Goal: Use online tool/utility: Utilize a website feature to perform a specific function

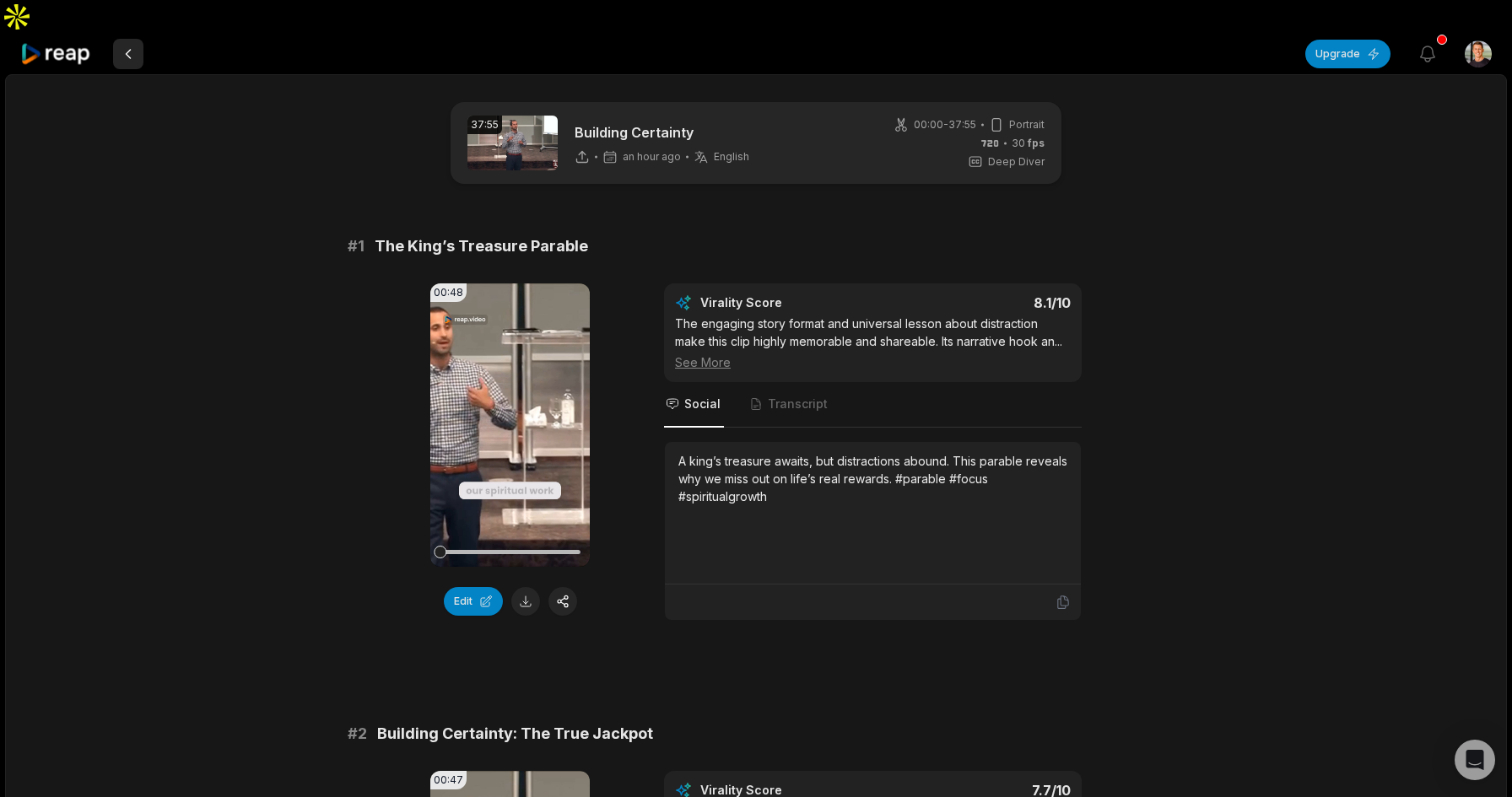
click at [130, 39] on button at bounding box center [128, 55] width 31 height 31
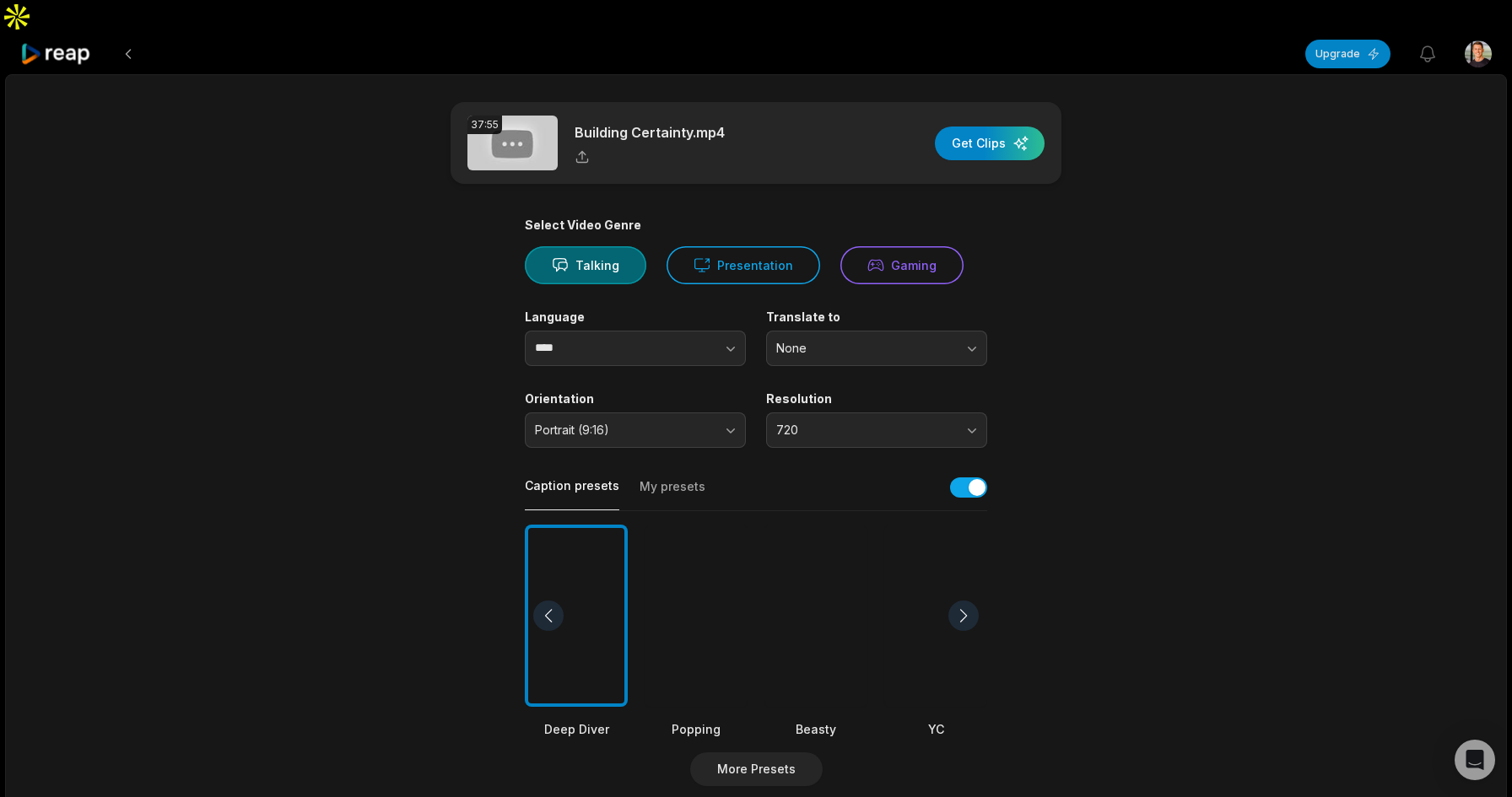
click at [130, 39] on button at bounding box center [128, 55] width 31 height 31
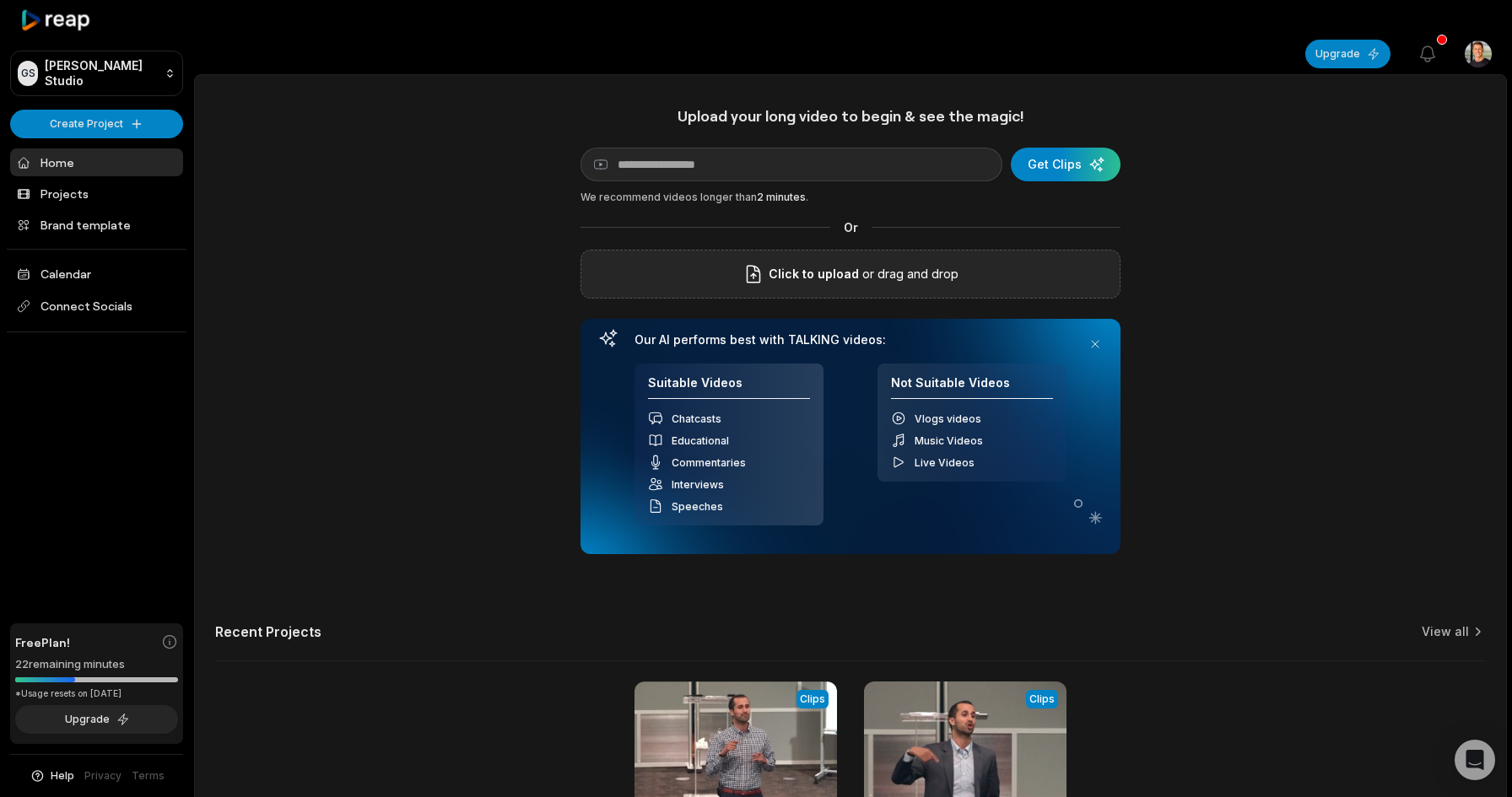
click at [865, 264] on p "or drag and drop" at bounding box center [909, 274] width 100 height 20
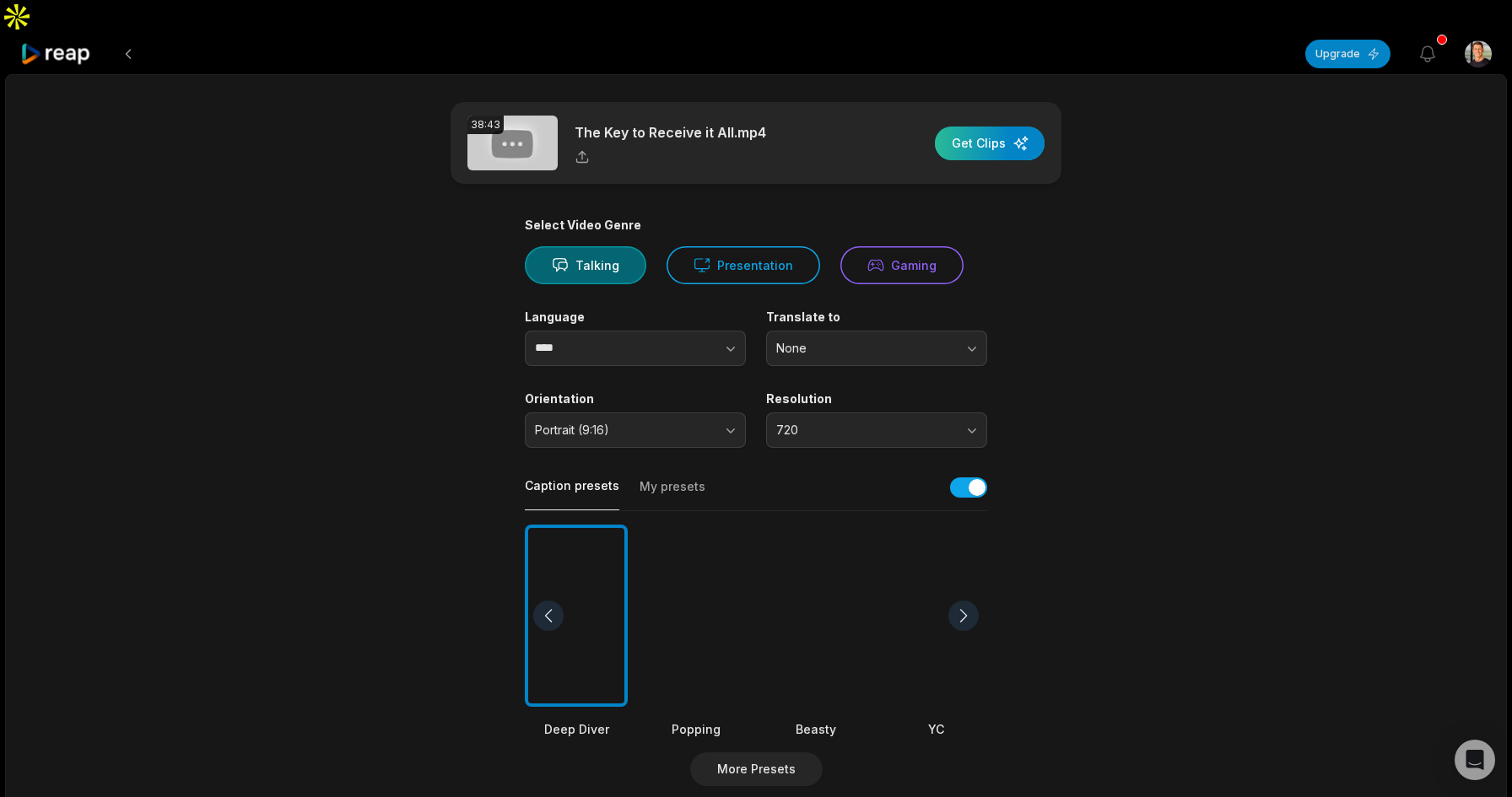
click at [980, 126] on div "button" at bounding box center [990, 143] width 109 height 34
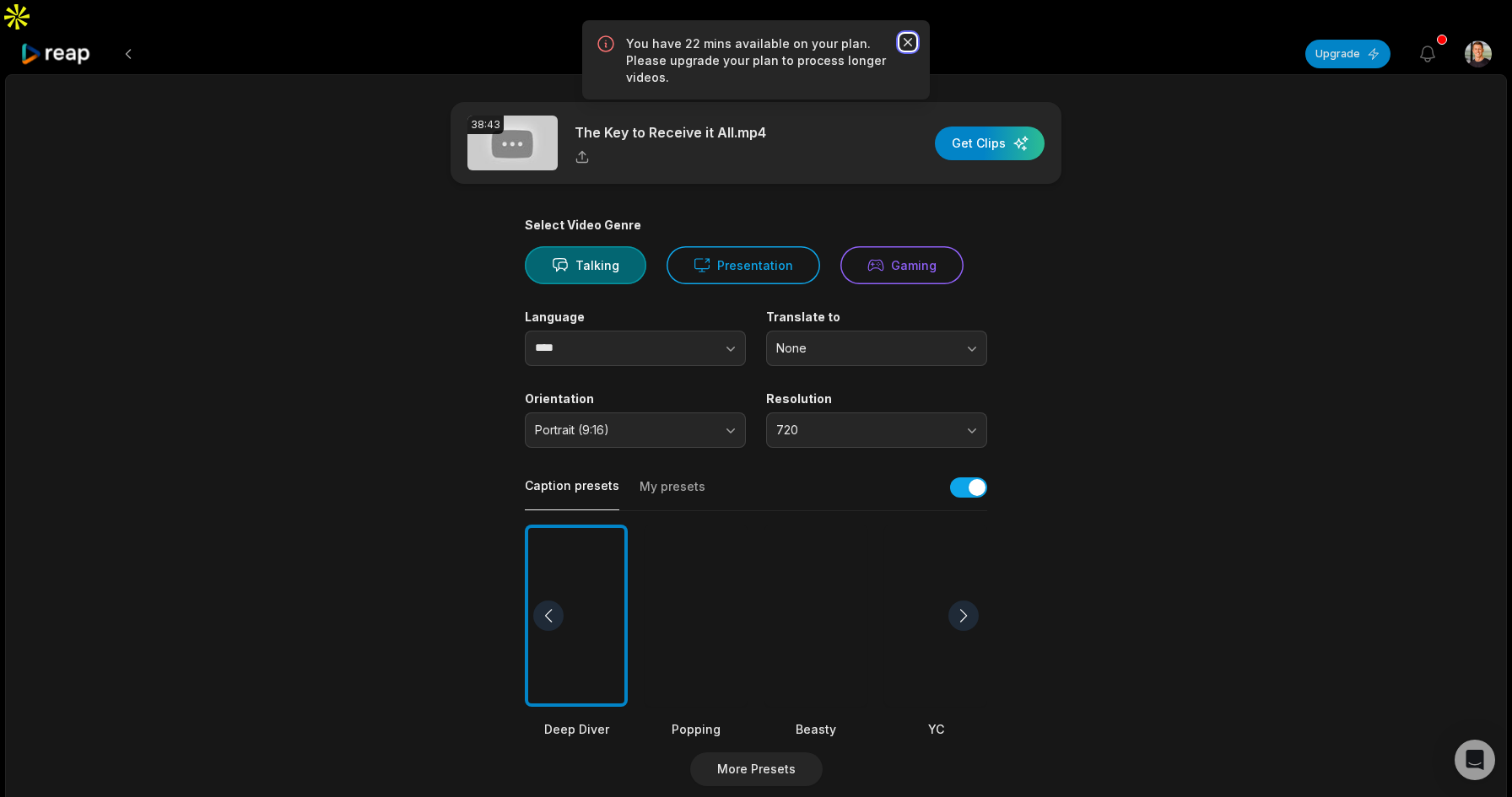
click at [902, 38] on icon "button" at bounding box center [908, 42] width 17 height 17
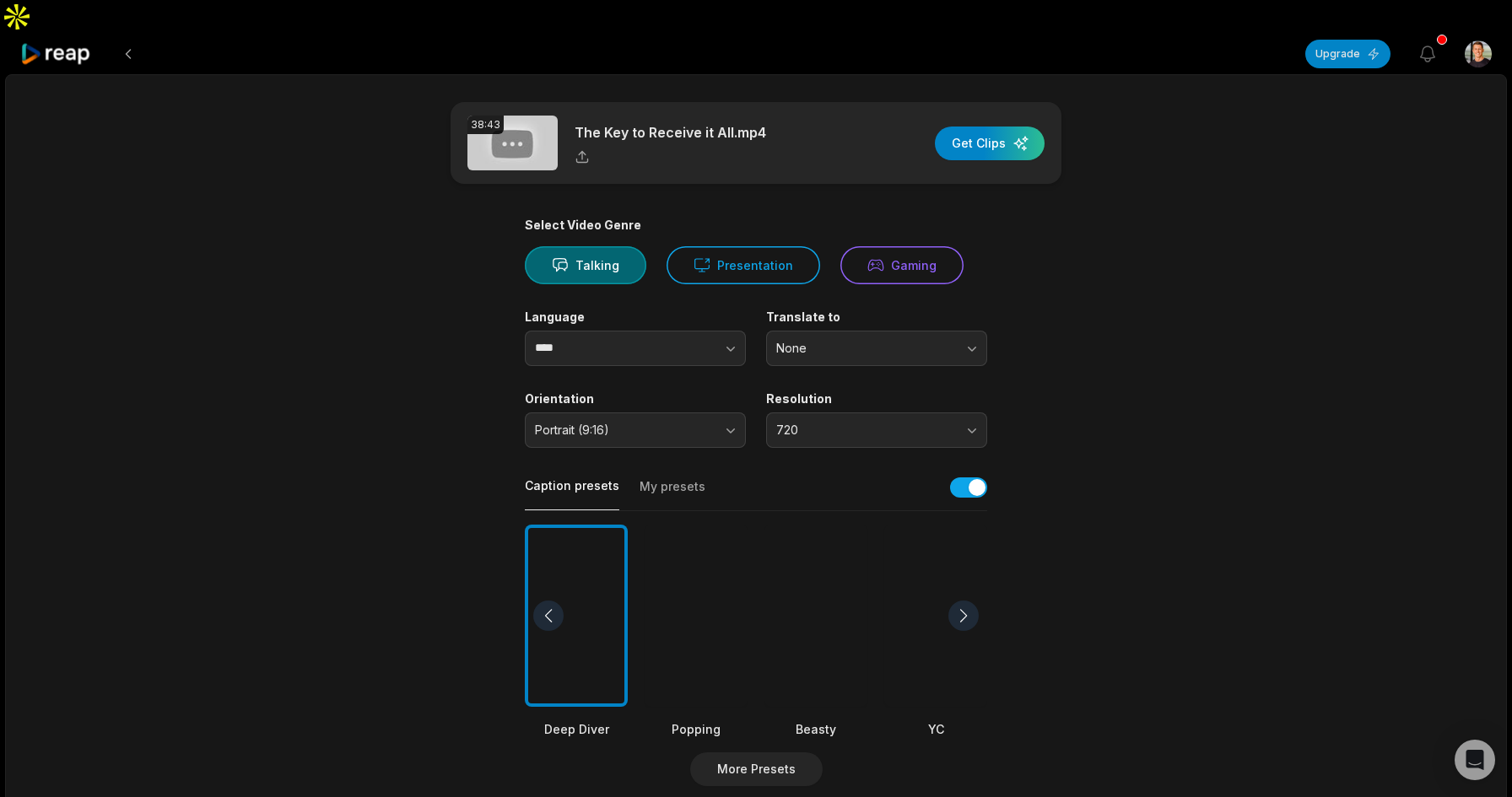
click at [35, 43] on icon at bounding box center [56, 55] width 72 height 23
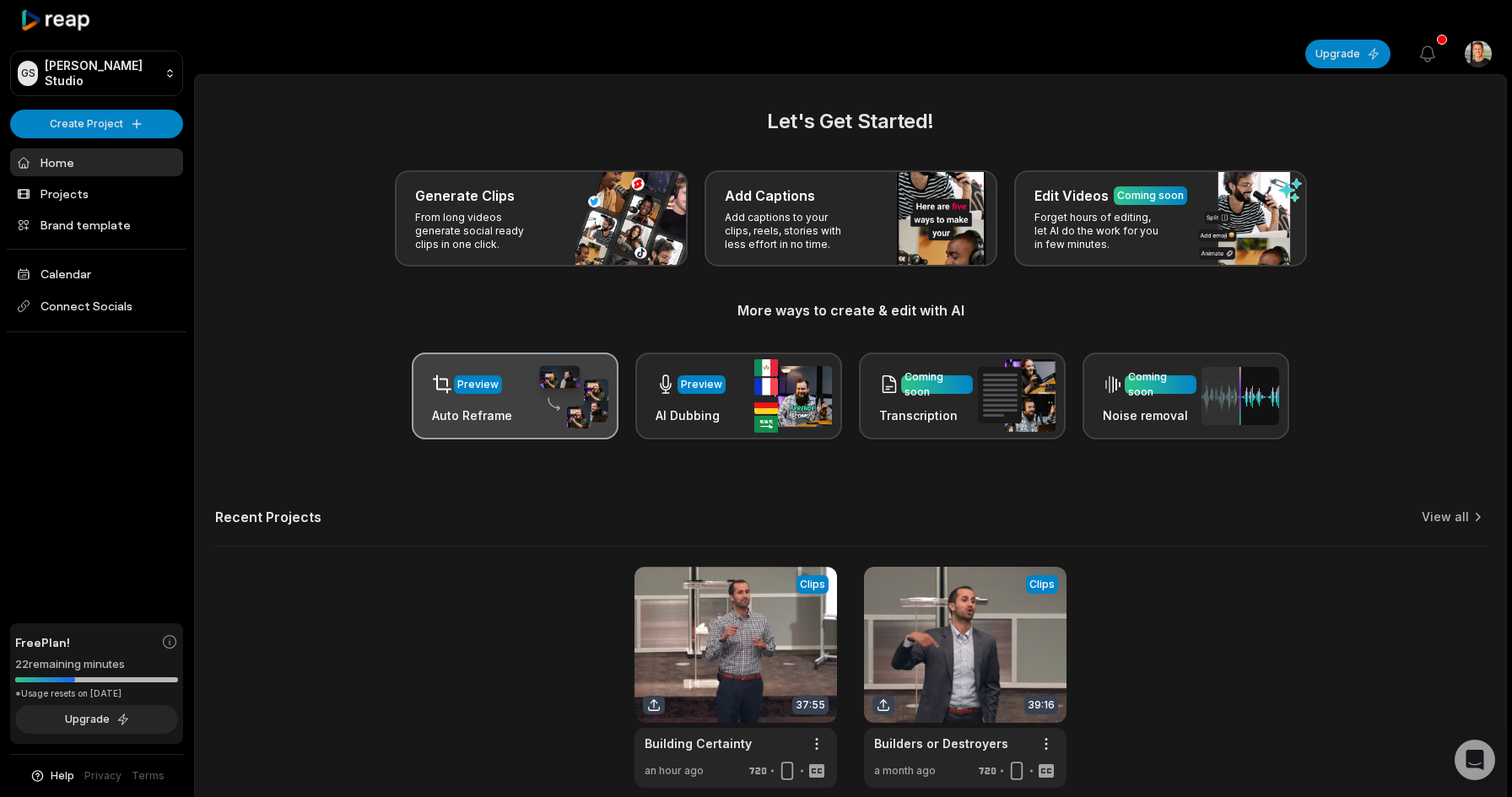
click at [465, 370] on div "Preview Auto Reframe" at bounding box center [472, 396] width 80 height 57
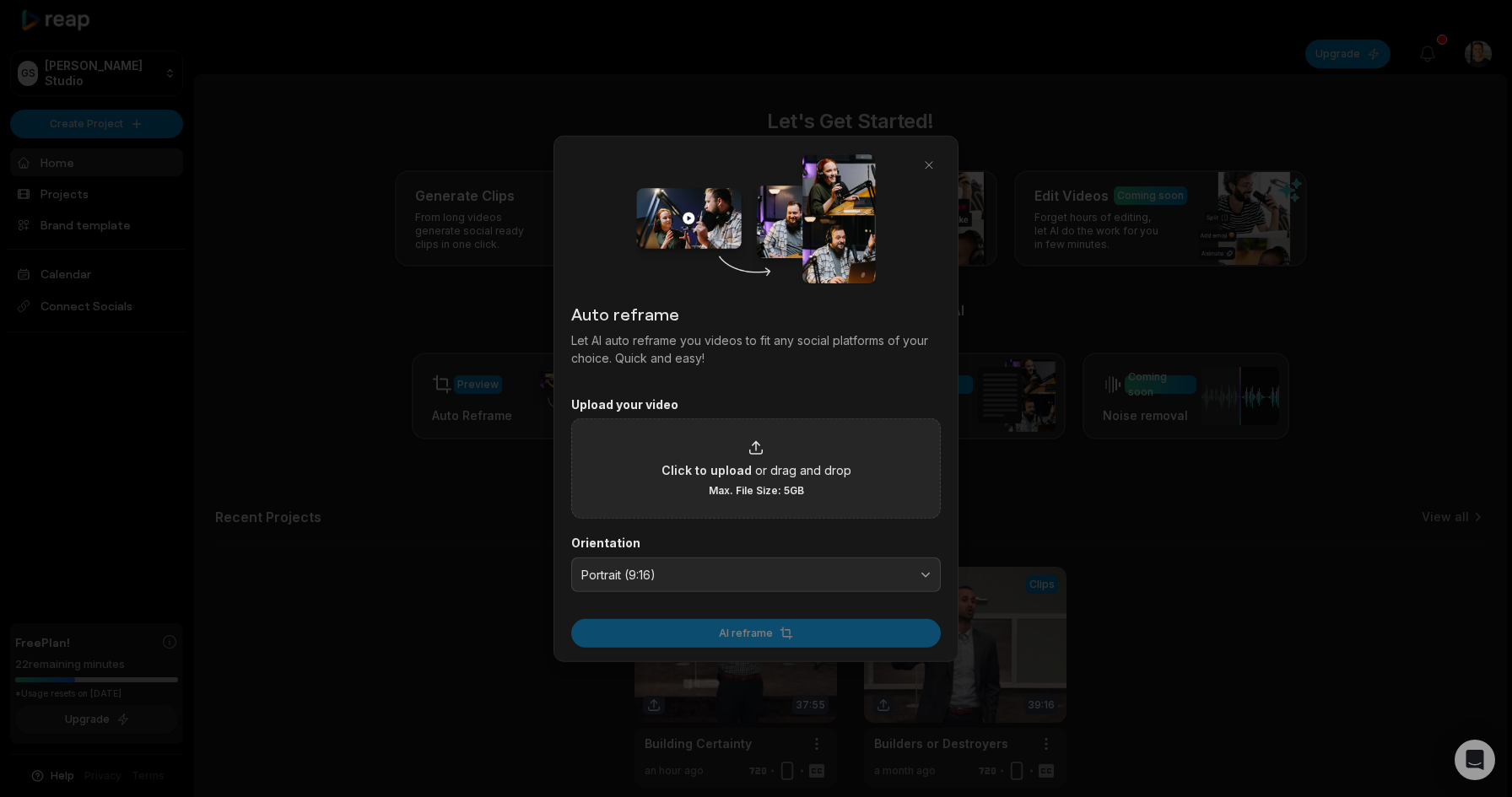
click at [776, 469] on span "or drag and drop" at bounding box center [803, 470] width 96 height 17
click at [0, 0] on input "Click to upload or drag and drop Max. File Size: 5GB" at bounding box center [0, 0] width 0 height 0
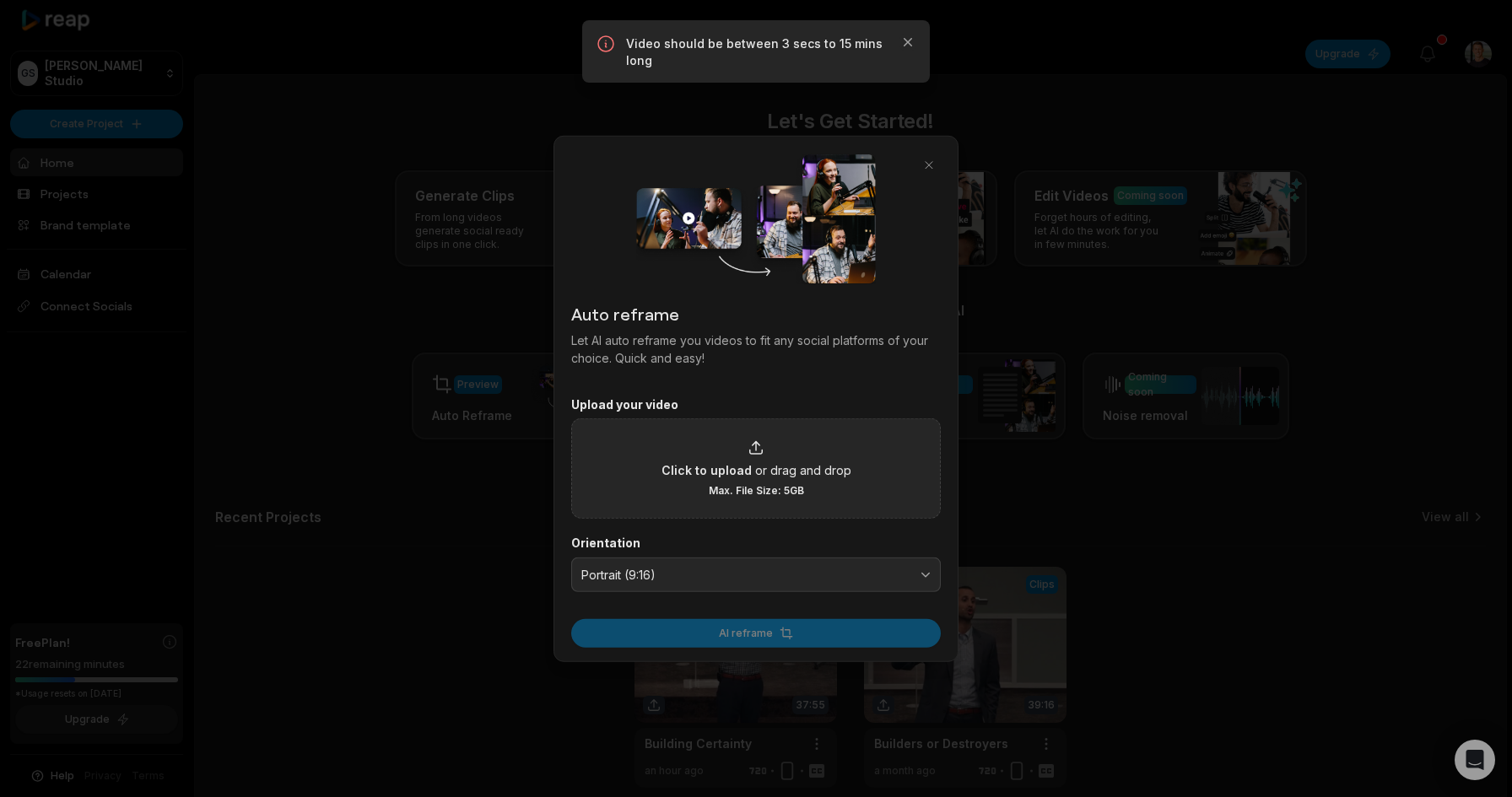
click at [945, 165] on div "Auto reframe Let AI auto reframe you videos to fit any social platforms of your…" at bounding box center [756, 398] width 405 height 527
click at [931, 165] on button "button" at bounding box center [928, 164] width 24 height 24
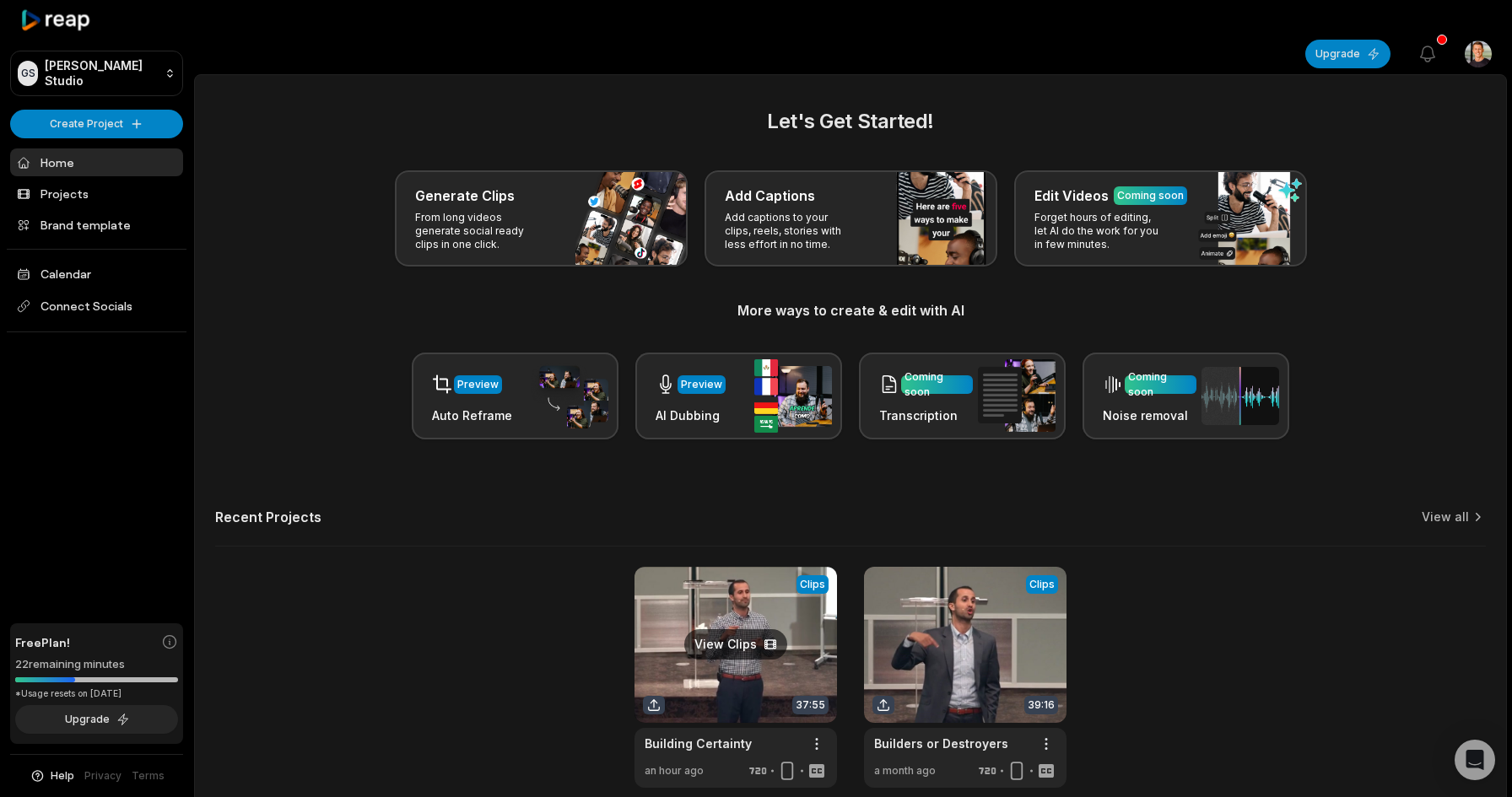
click at [743, 619] on link at bounding box center [735, 677] width 202 height 221
